Goal: Task Accomplishment & Management: Use online tool/utility

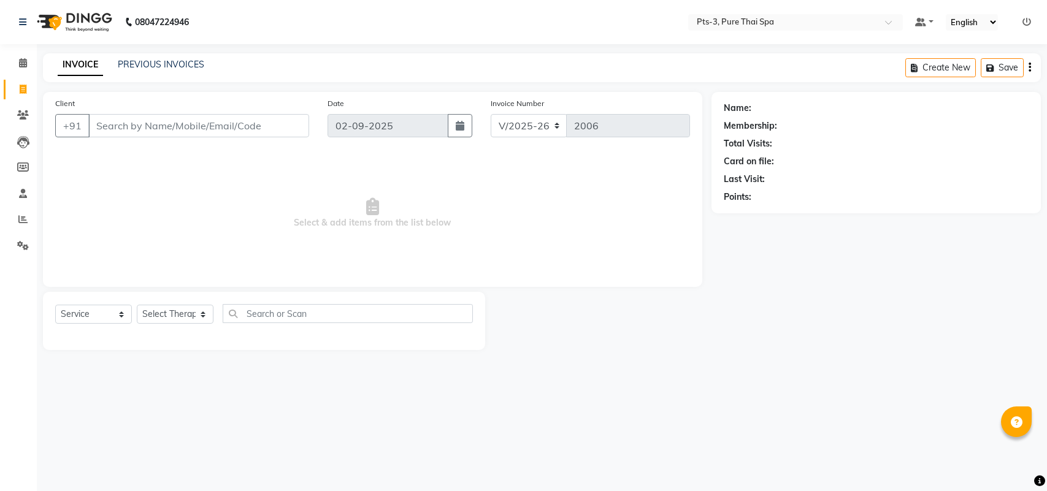
select select "6461"
select select "service"
click at [28, 113] on icon at bounding box center [23, 114] width 12 height 9
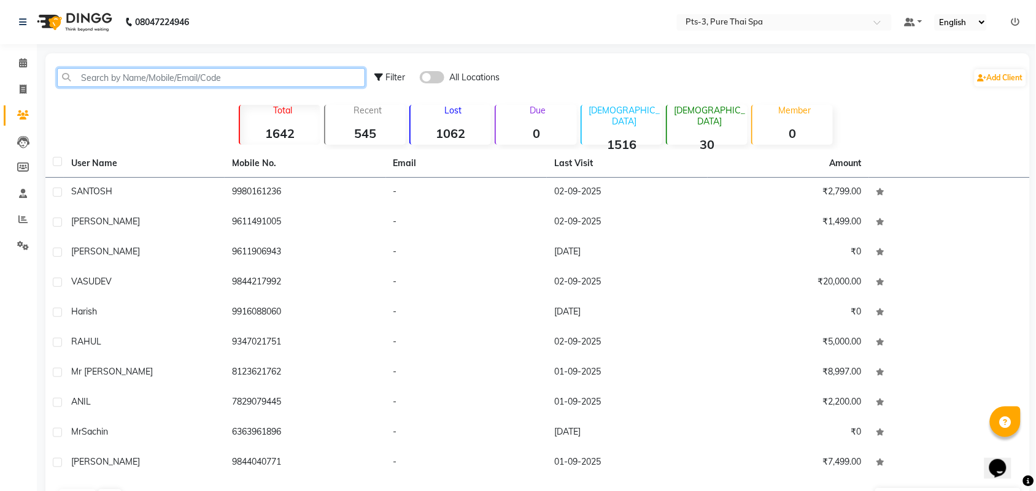
click at [193, 77] on input "text" at bounding box center [211, 77] width 308 height 19
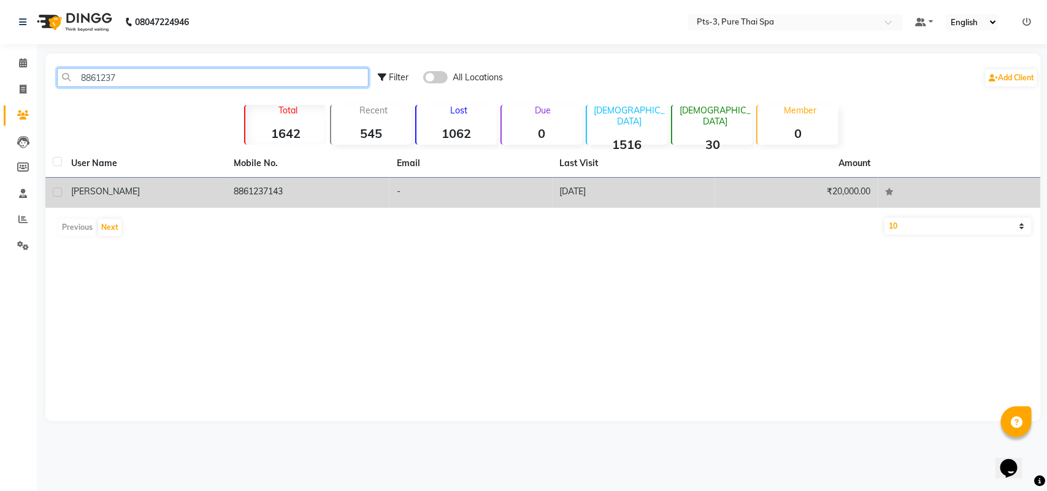
type input "8861237"
click at [302, 189] on td "8861237143" at bounding box center [308, 193] width 163 height 30
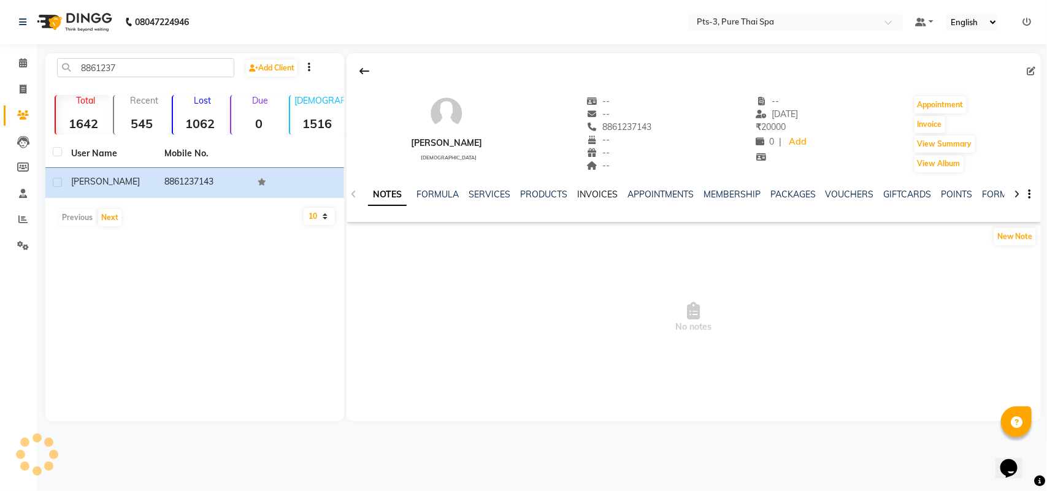
click at [586, 196] on link "INVOICES" at bounding box center [597, 194] width 40 height 11
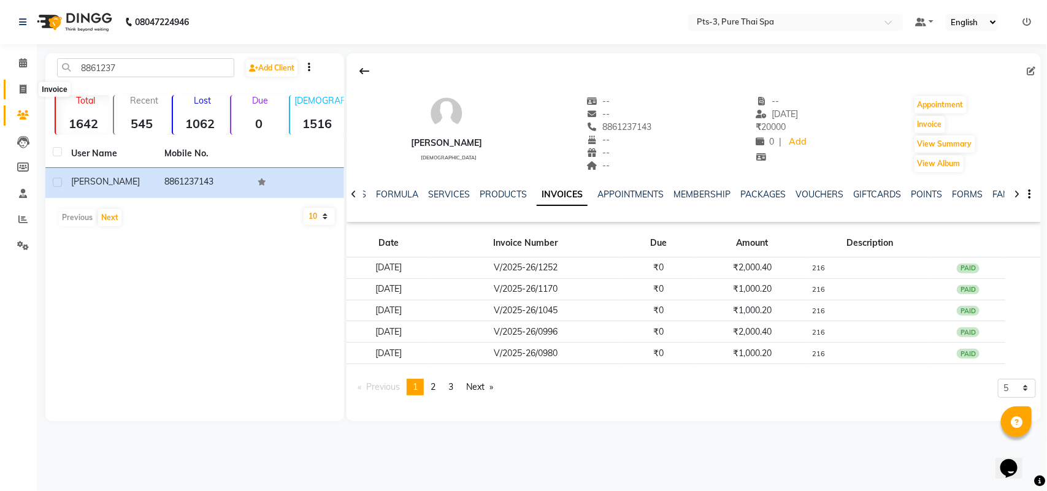
click at [18, 85] on span at bounding box center [22, 90] width 21 height 14
select select "service"
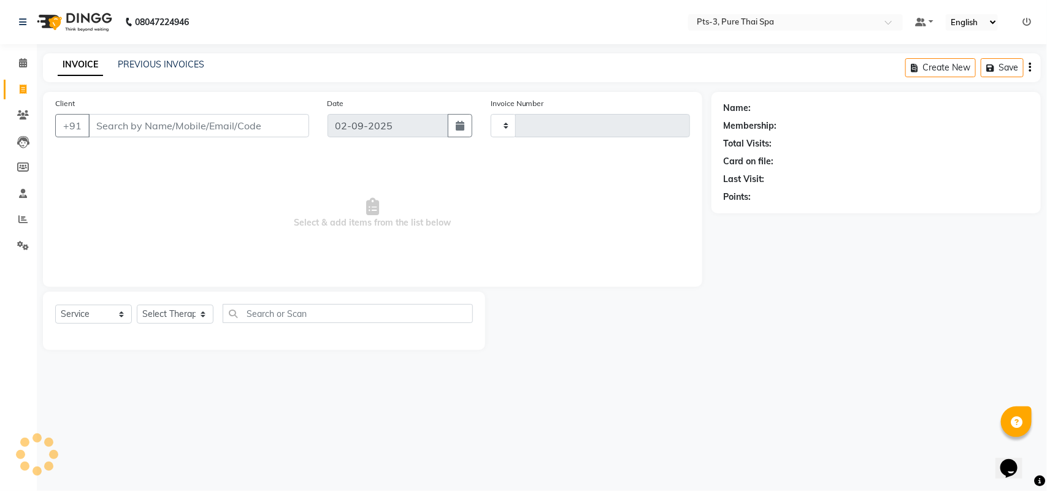
type input "2006"
select select "6461"
